Goal: Task Accomplishment & Management: Use online tool/utility

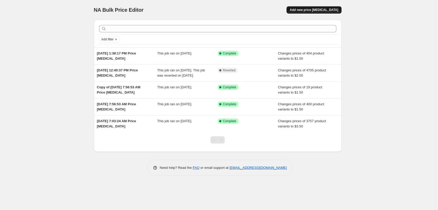
click at [331, 9] on span "Add new price [MEDICAL_DATA]" at bounding box center [314, 10] width 49 height 4
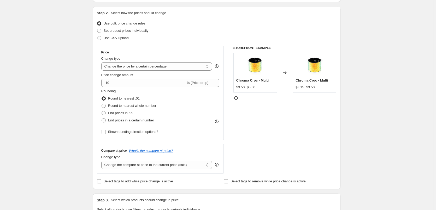
scroll to position [52, 0]
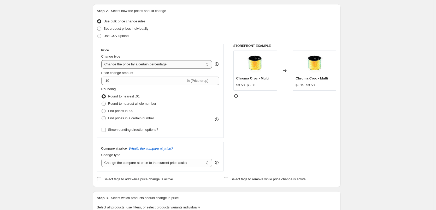
click at [152, 67] on select "Change the price to a certain amount Change the price by a certain amount Chang…" at bounding box center [156, 64] width 111 height 8
select select "to"
click at [102, 60] on select "Change the price to a certain amount Change the price by a certain amount Chang…" at bounding box center [156, 64] width 111 height 8
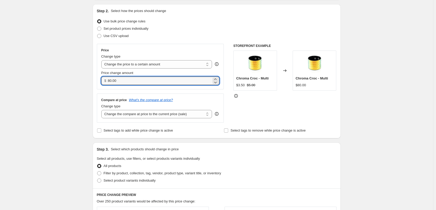
drag, startPoint x: 130, startPoint y: 81, endPoint x: 92, endPoint y: 78, distance: 38.5
click at [92, 78] on div "Step 1. Optionally give your price [MEDICAL_DATA] a title (eg "March 30% off sa…" at bounding box center [214, 176] width 252 height 426
type input "2.00"
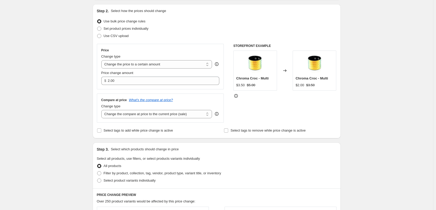
click at [194, 93] on div "Price Change type Change the price to a certain amount Change the price by a ce…" at bounding box center [160, 83] width 127 height 79
click at [169, 116] on select "Change the compare at price to the current price (sale) Change the compare at p…" at bounding box center [156, 114] width 111 height 8
click at [187, 95] on div "Compare at price What's the compare at price? Change type Change the compare at…" at bounding box center [160, 108] width 127 height 29
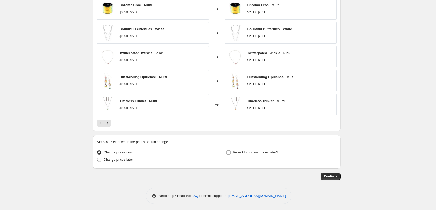
scroll to position [263, 0]
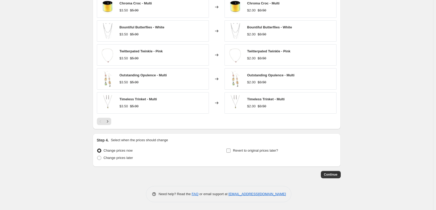
click at [230, 153] on span at bounding box center [228, 150] width 5 height 5
click at [230, 153] on input "Revert to original prices later?" at bounding box center [228, 151] width 4 height 4
checkbox input "true"
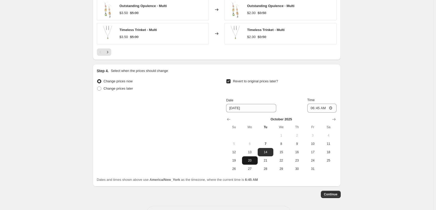
scroll to position [341, 0]
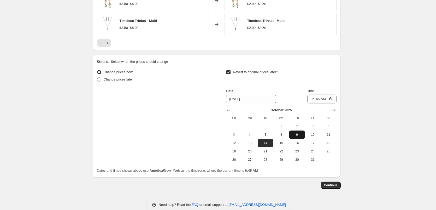
click at [295, 135] on span "9" at bounding box center [296, 135] width 11 height 4
type input "[DATE]"
click at [310, 99] on input "06:45" at bounding box center [321, 99] width 29 height 9
click at [320, 100] on input "00:45" at bounding box center [321, 99] width 29 height 9
type input "00:00"
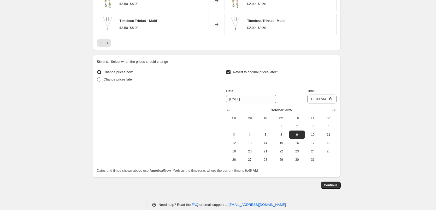
click at [332, 186] on span "Continue" at bounding box center [331, 185] width 14 height 4
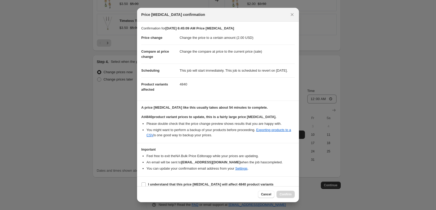
scroll to position [11, 0]
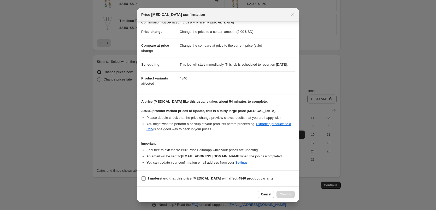
click at [167, 180] on b "I understand that this price [MEDICAL_DATA] will affect 4840 product variants" at bounding box center [210, 179] width 125 height 4
click at [146, 180] on input "I understand that this price [MEDICAL_DATA] will affect 4840 product variants" at bounding box center [143, 179] width 4 height 4
checkbox input "true"
click at [289, 195] on span "Confirm" at bounding box center [285, 195] width 12 height 4
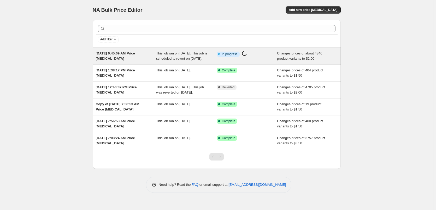
click at [141, 59] on div "[DATE] 6:45:09 AM Price [MEDICAL_DATA]" at bounding box center [126, 56] width 61 height 10
click at [128, 61] on div "[DATE] 6:45:09 AM Price [MEDICAL_DATA]" at bounding box center [126, 56] width 61 height 10
